Goal: Find specific page/section

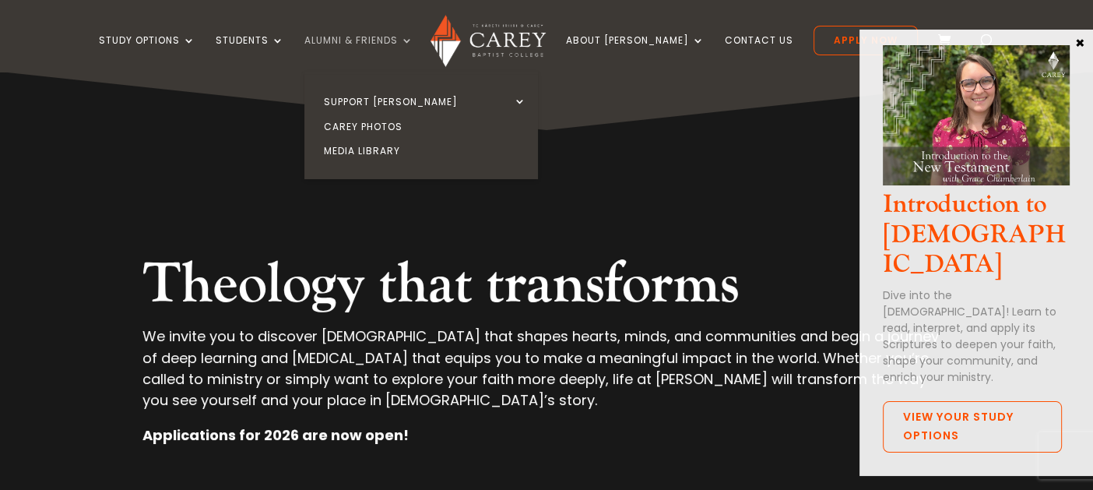
click at [386, 37] on link "Alumni & Friends" at bounding box center [359, 53] width 109 height 37
click at [393, 149] on link "Media Library" at bounding box center [425, 151] width 234 height 25
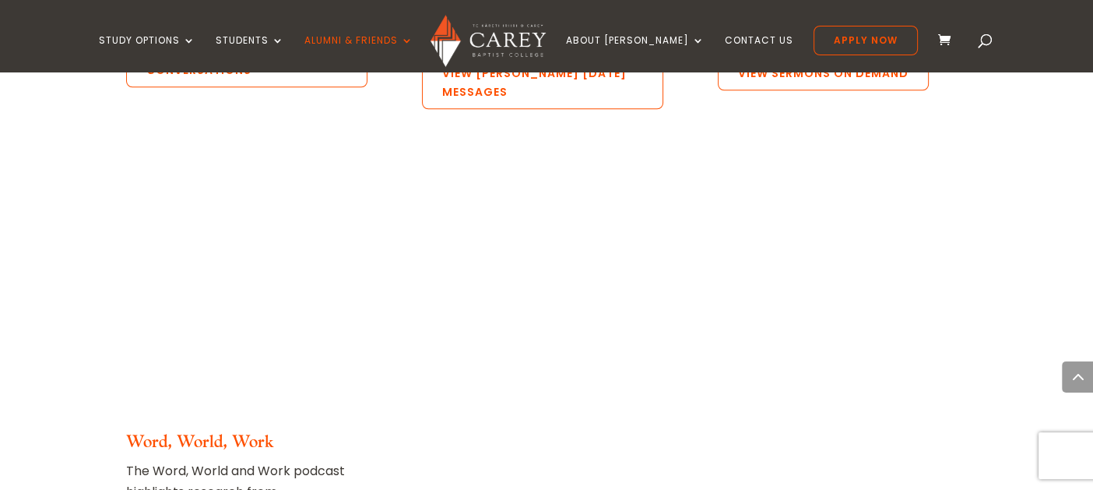
scroll to position [1401, 0]
